Goal: Find specific page/section: Find specific page/section

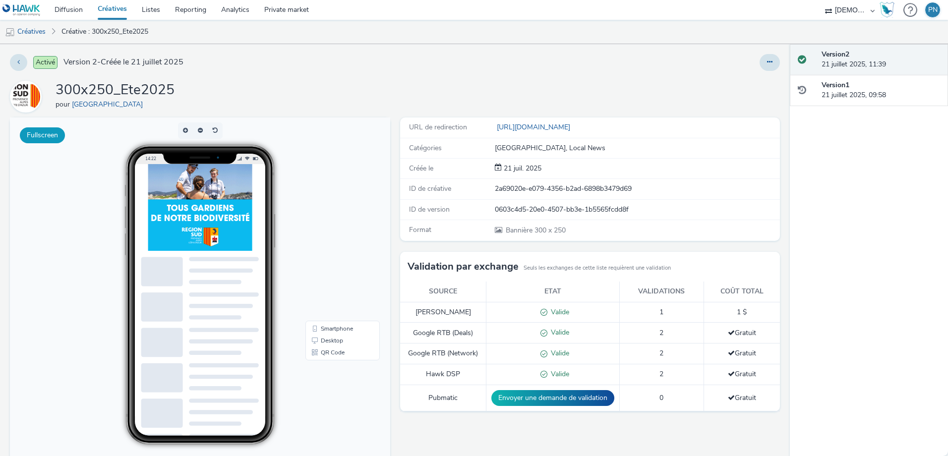
click at [0, 0] on button "Fullscreen" at bounding box center [0, 0] width 0 height 0
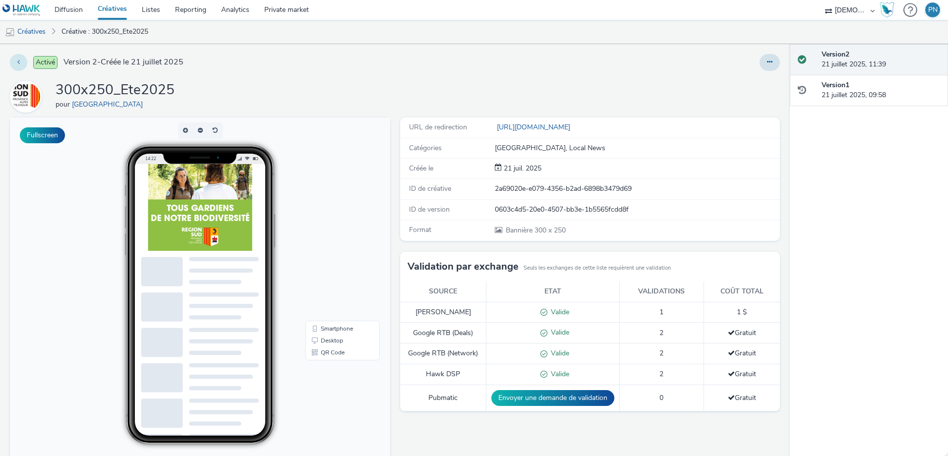
click at [19, 64] on icon at bounding box center [18, 62] width 2 height 7
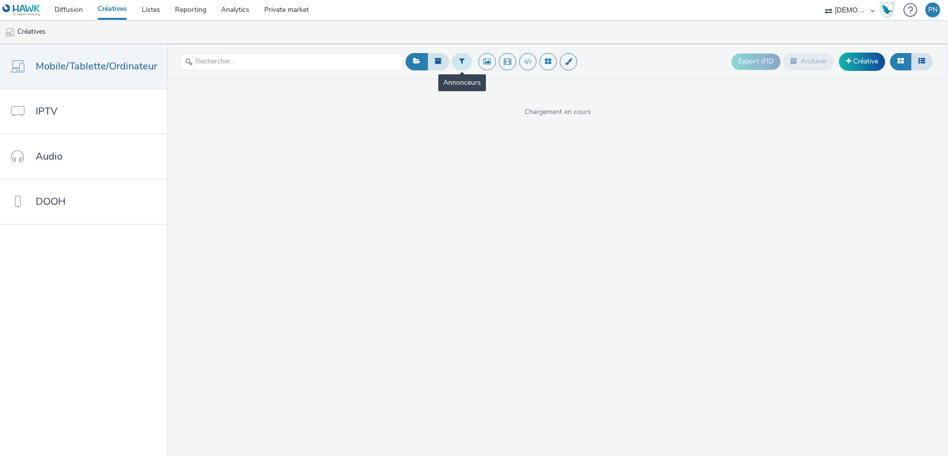
click at [462, 61] on button at bounding box center [462, 61] width 20 height 17
click at [524, 67] on div at bounding box center [513, 66] width 70 height 12
type input "region s"
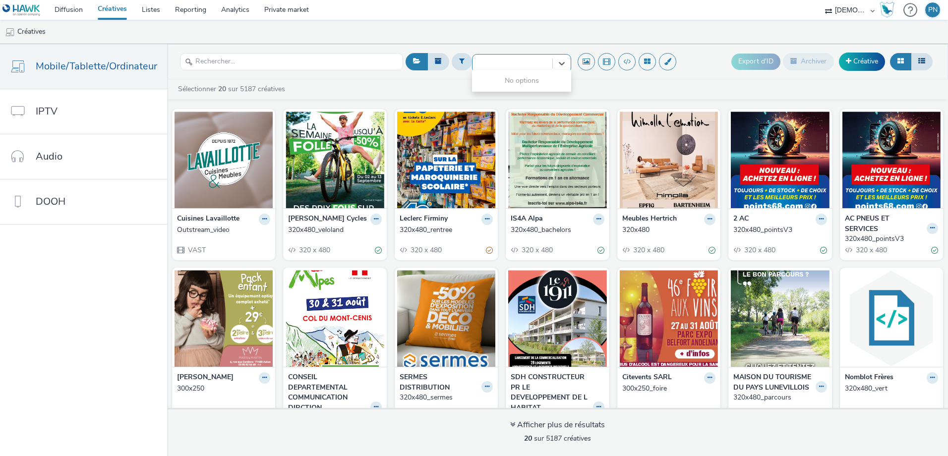
click at [516, 64] on div at bounding box center [513, 63] width 70 height 12
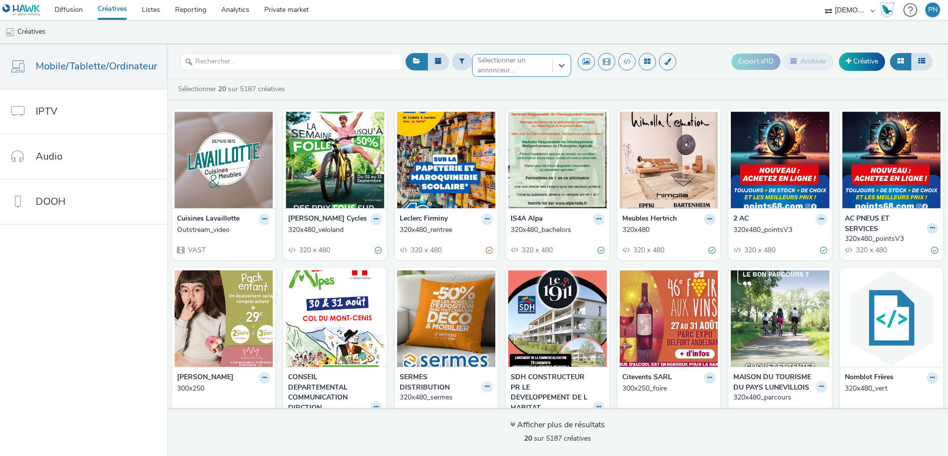
click at [516, 64] on div at bounding box center [513, 66] width 70 height 12
